Goal: Task Accomplishment & Management: Manage account settings

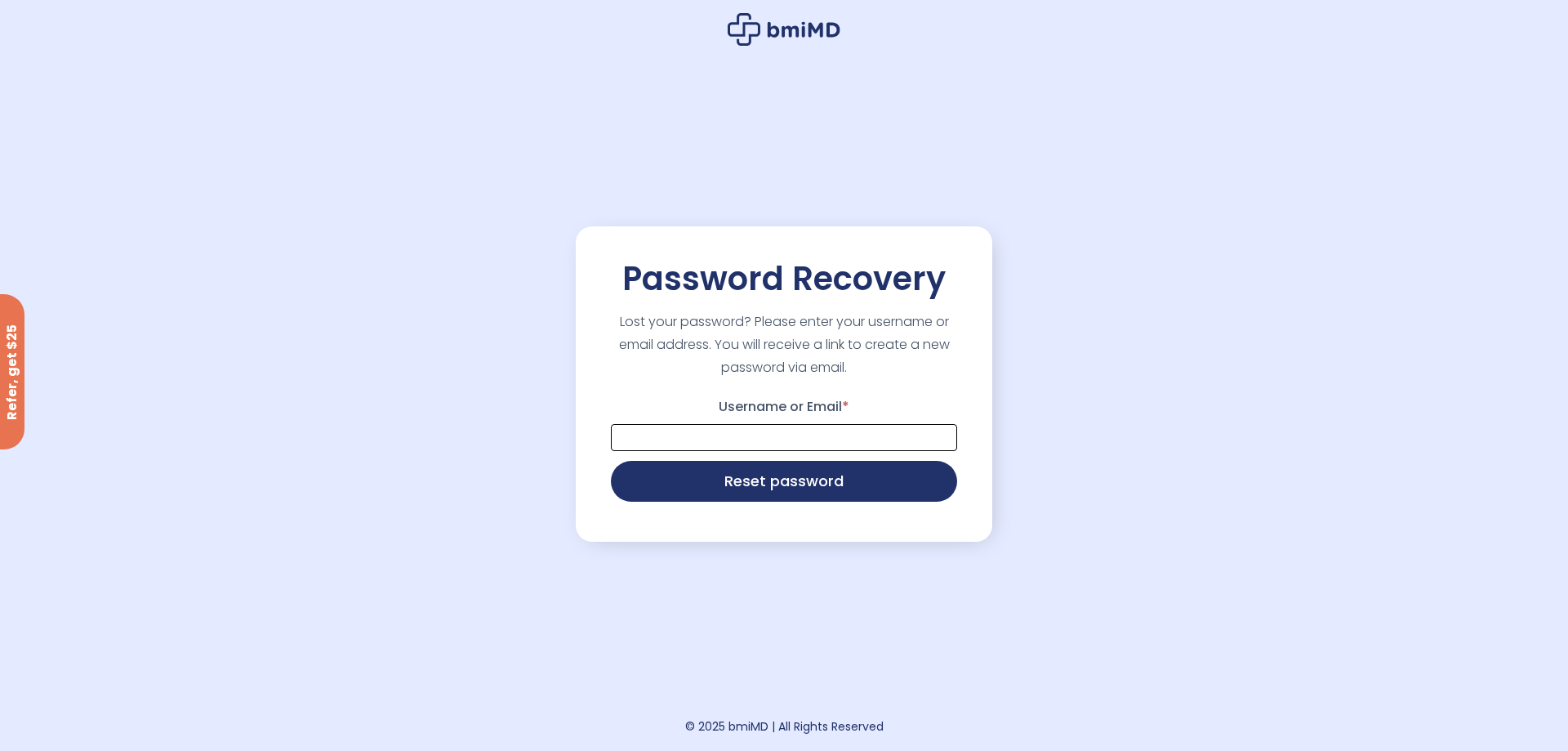
click at [631, 428] on input "Username or Email *" at bounding box center [784, 437] width 347 height 27
type input "**********"
click at [778, 482] on button "Reset password" at bounding box center [784, 479] width 347 height 40
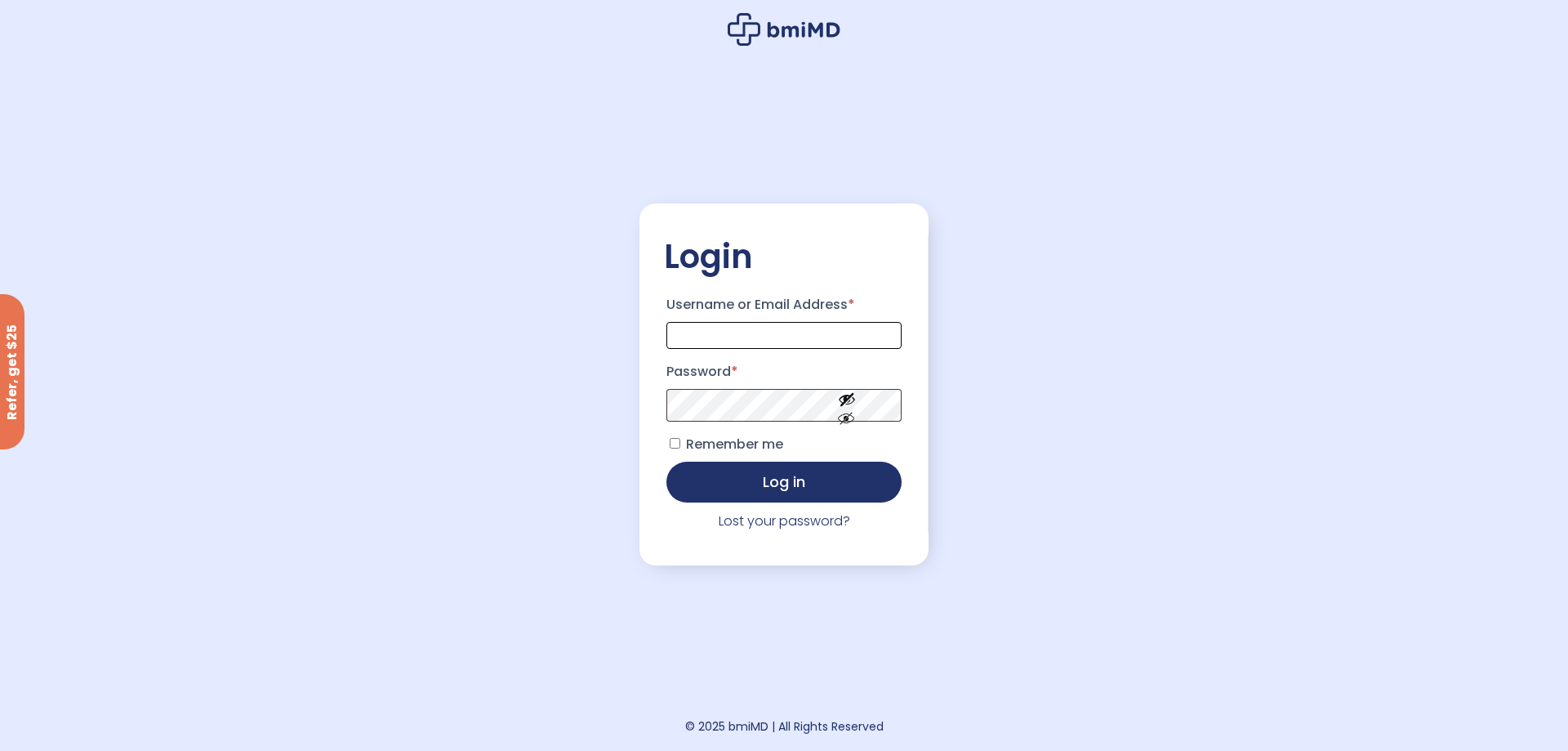
drag, startPoint x: 673, startPoint y: 327, endPoint x: 695, endPoint y: 328, distance: 22.0
click at [678, 326] on input "Username or Email Address *" at bounding box center [784, 335] width 235 height 27
type input "**********"
click at [846, 442] on button "Show password" at bounding box center [847, 431] width 92 height 56
click at [847, 419] on button "Hide password" at bounding box center [847, 431] width 92 height 56
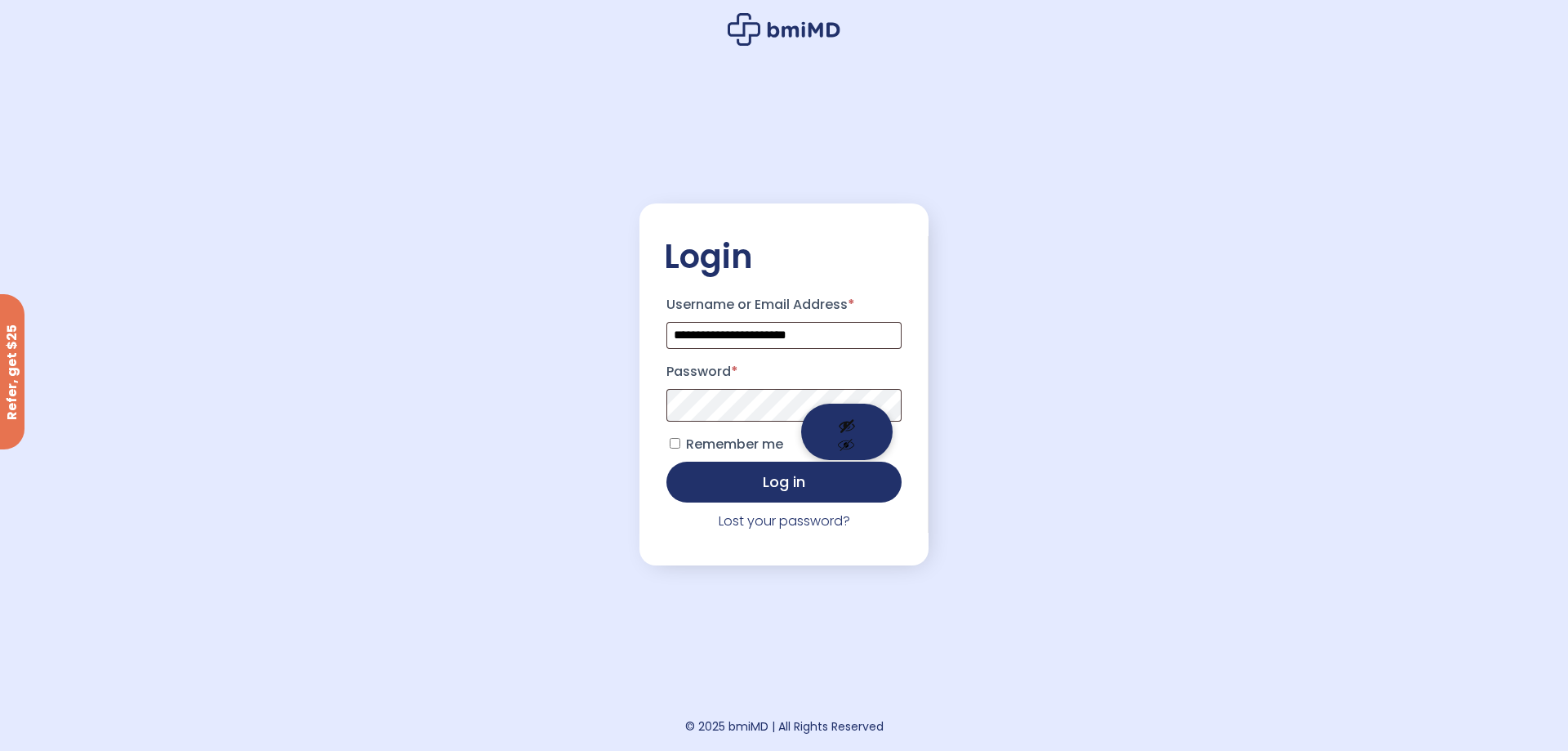
drag, startPoint x: 846, startPoint y: 415, endPoint x: 837, endPoint y: 410, distance: 10.3
click at [846, 414] on button "Show password" at bounding box center [847, 431] width 92 height 56
click at [788, 488] on button "Log in" at bounding box center [784, 480] width 235 height 40
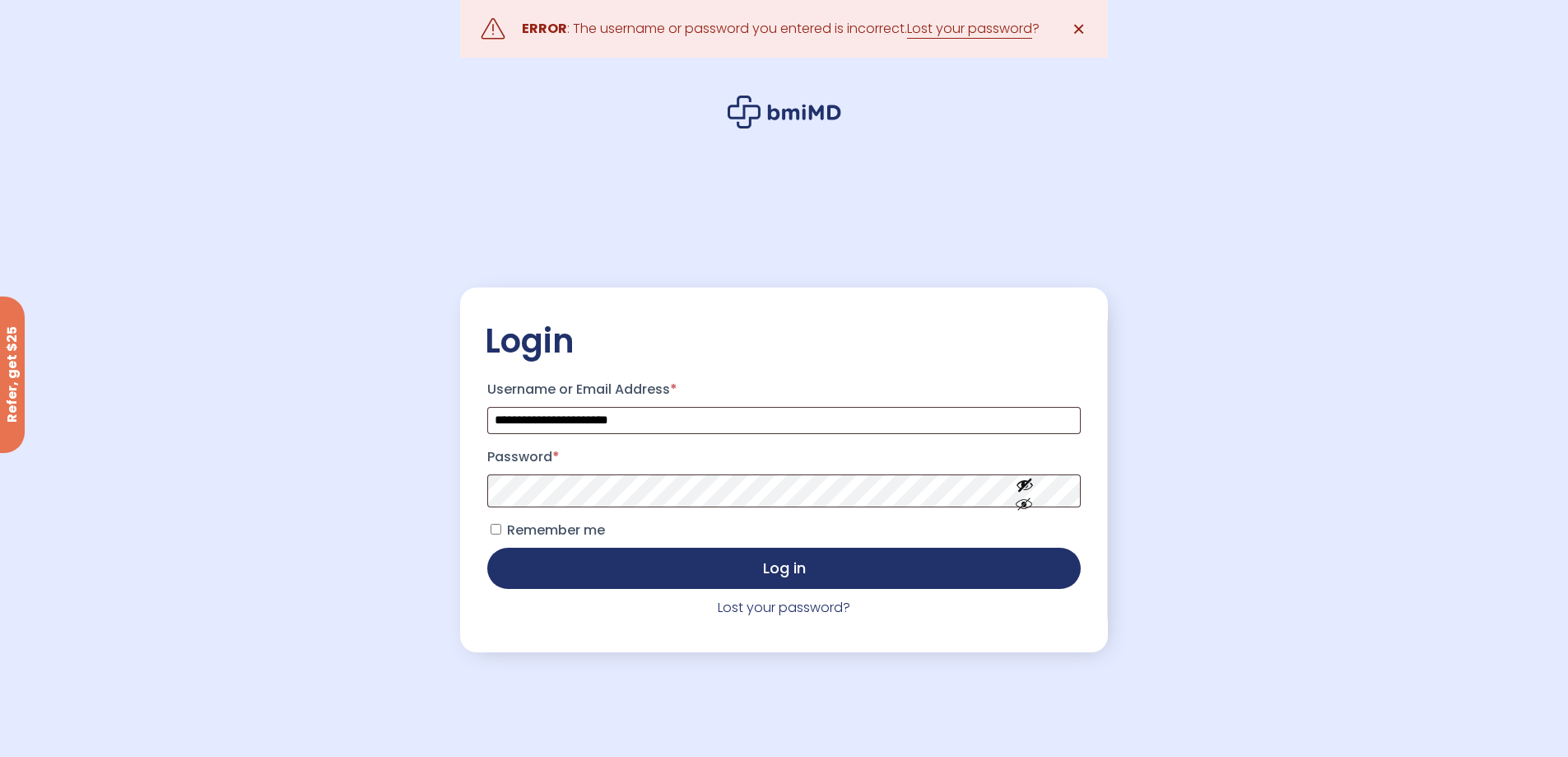
click at [1081, 24] on span "✕" at bounding box center [1078, 29] width 14 height 23
